Goal: Transaction & Acquisition: Obtain resource

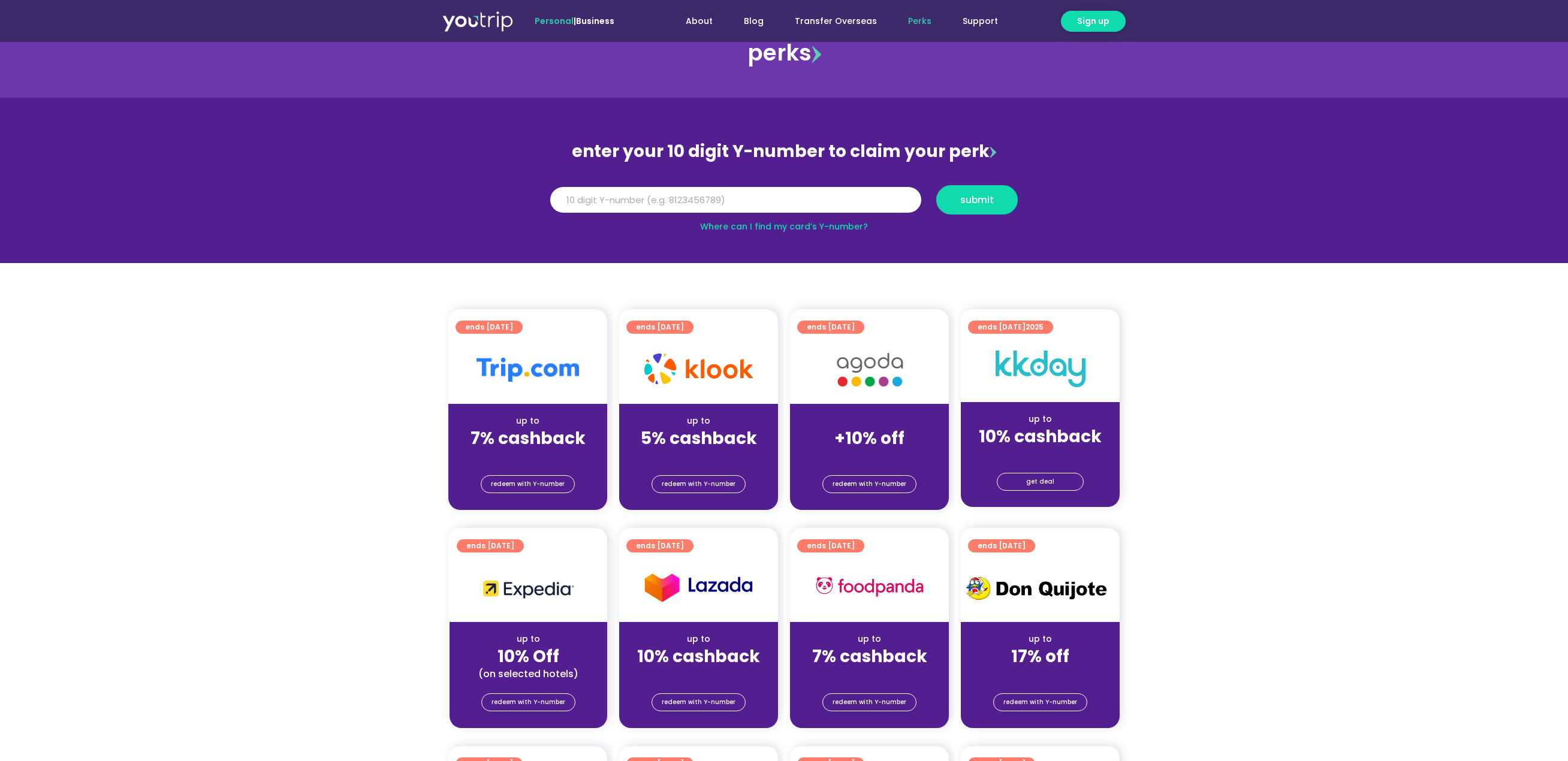
scroll to position [60, 0]
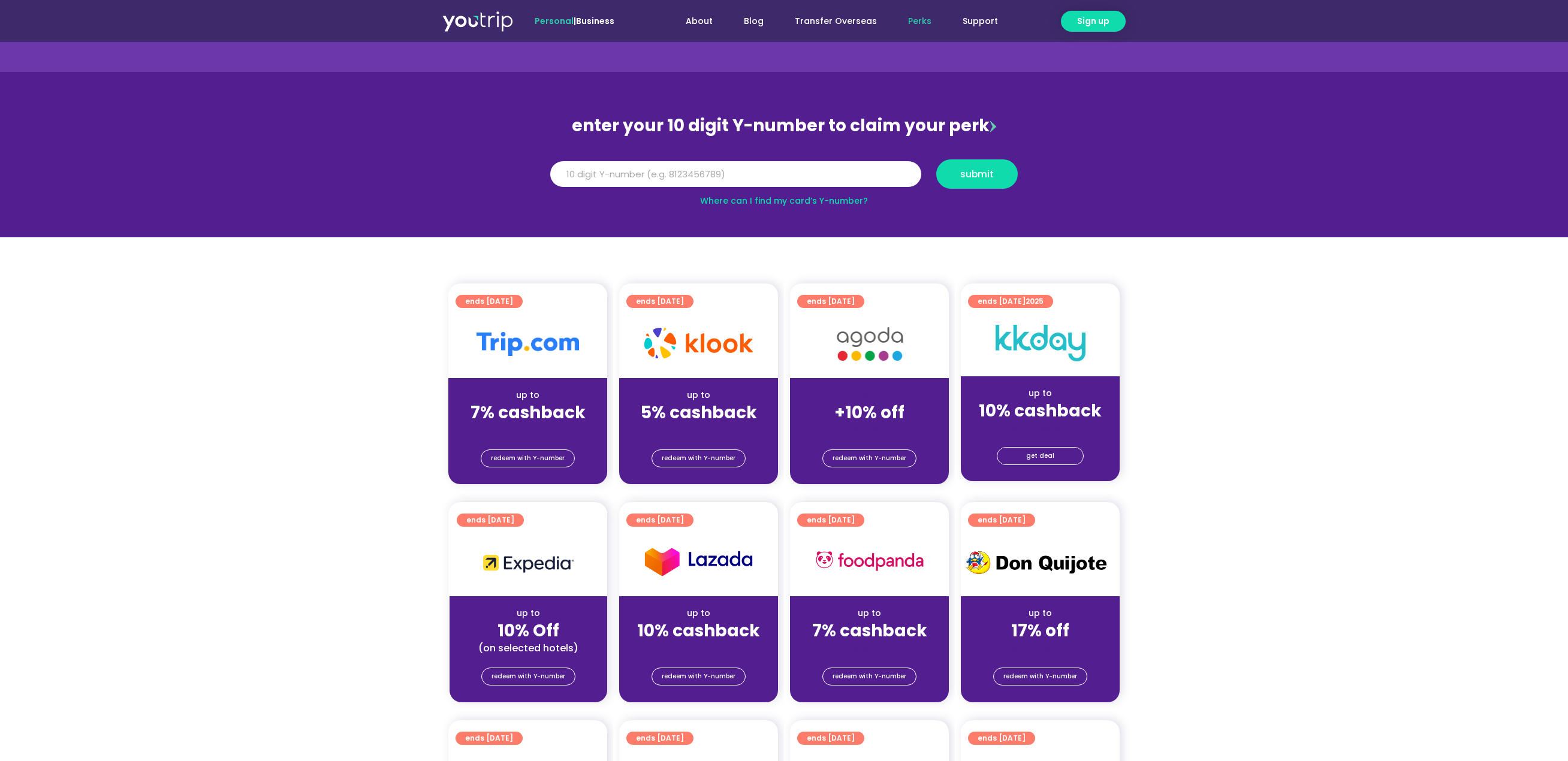
click at [715, 412] on strong "5% cashback" at bounding box center [699, 412] width 116 height 23
click at [715, 462] on span "redeem with Y-number" at bounding box center [698, 458] width 74 height 17
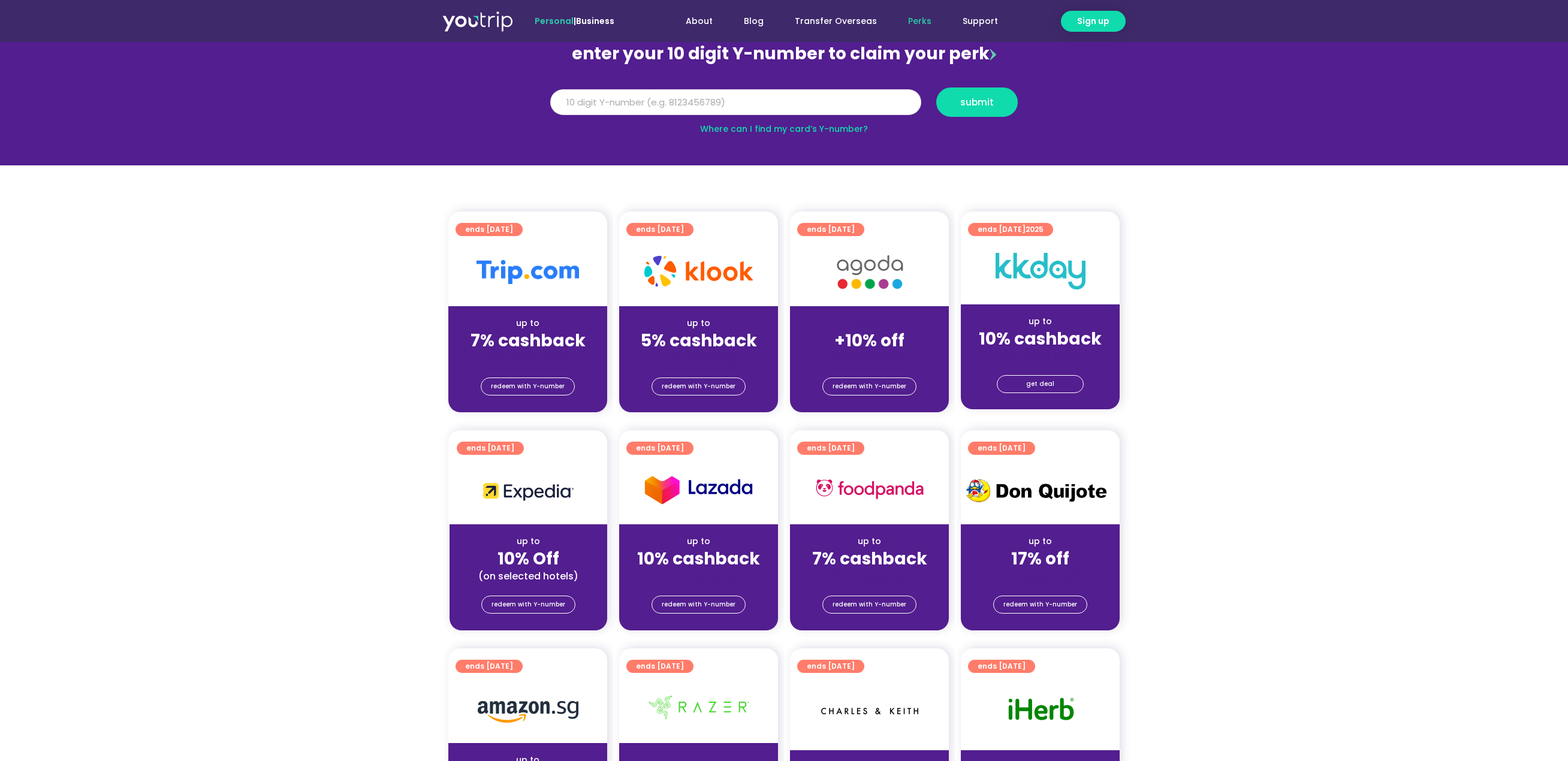
click at [593, 100] on input "Y Number" at bounding box center [736, 102] width 371 height 26
type input "8119052126"
click at [980, 105] on span "submit" at bounding box center [977, 102] width 33 height 9
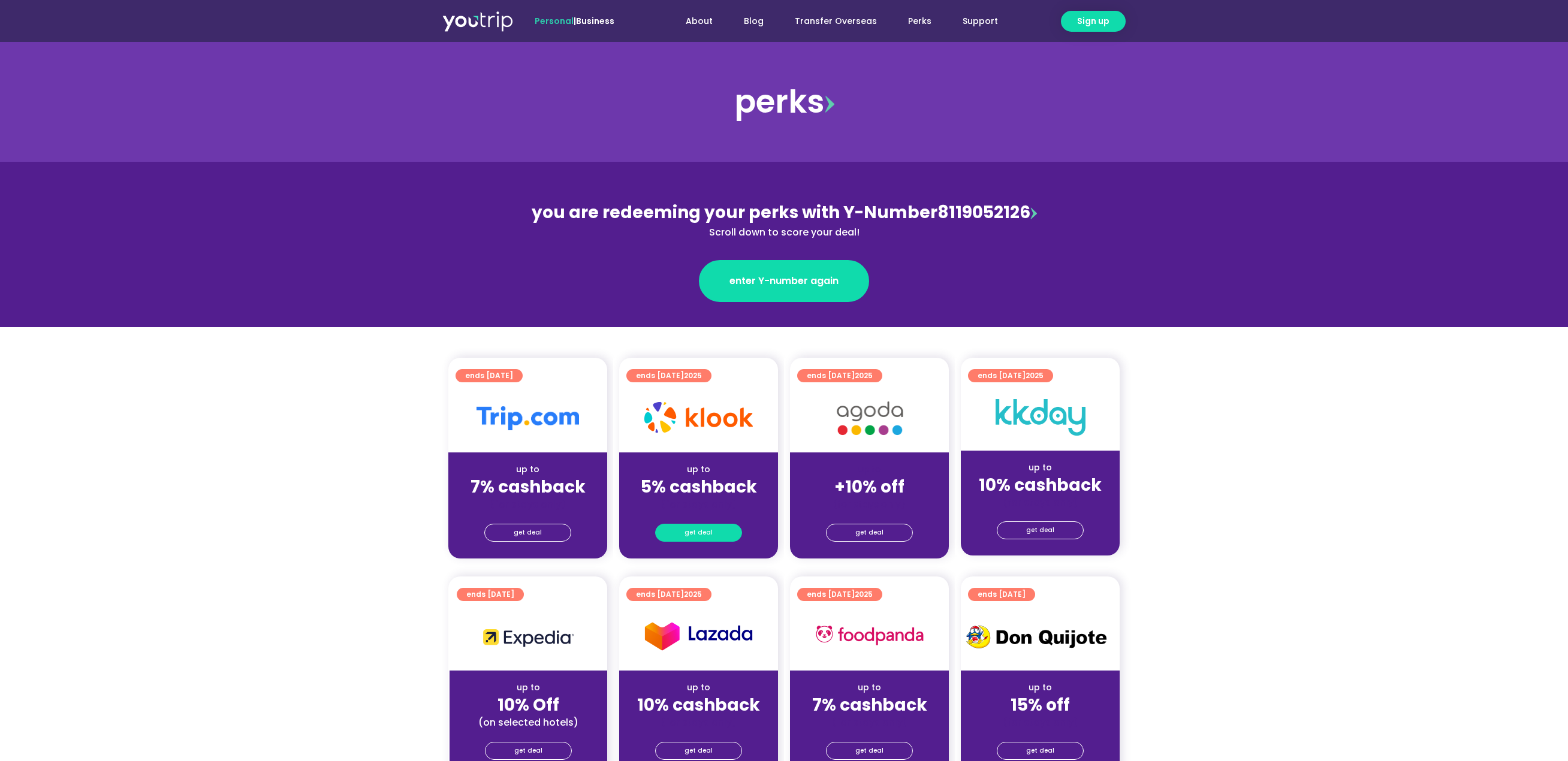
click at [684, 539] on link "get deal" at bounding box center [699, 533] width 87 height 18
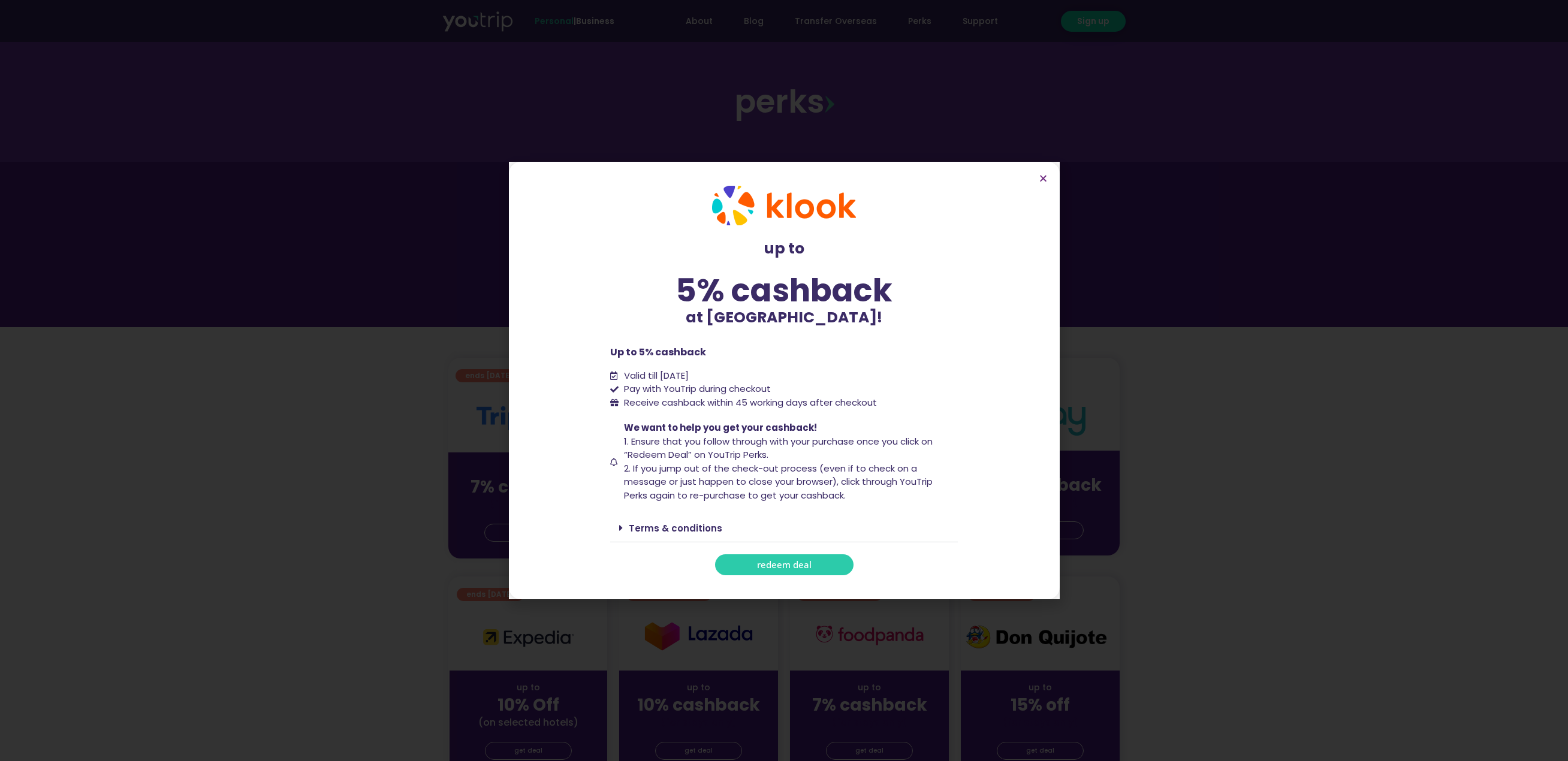
click at [787, 566] on span "redeem deal" at bounding box center [784, 565] width 55 height 9
